Goal: Task Accomplishment & Management: Complete application form

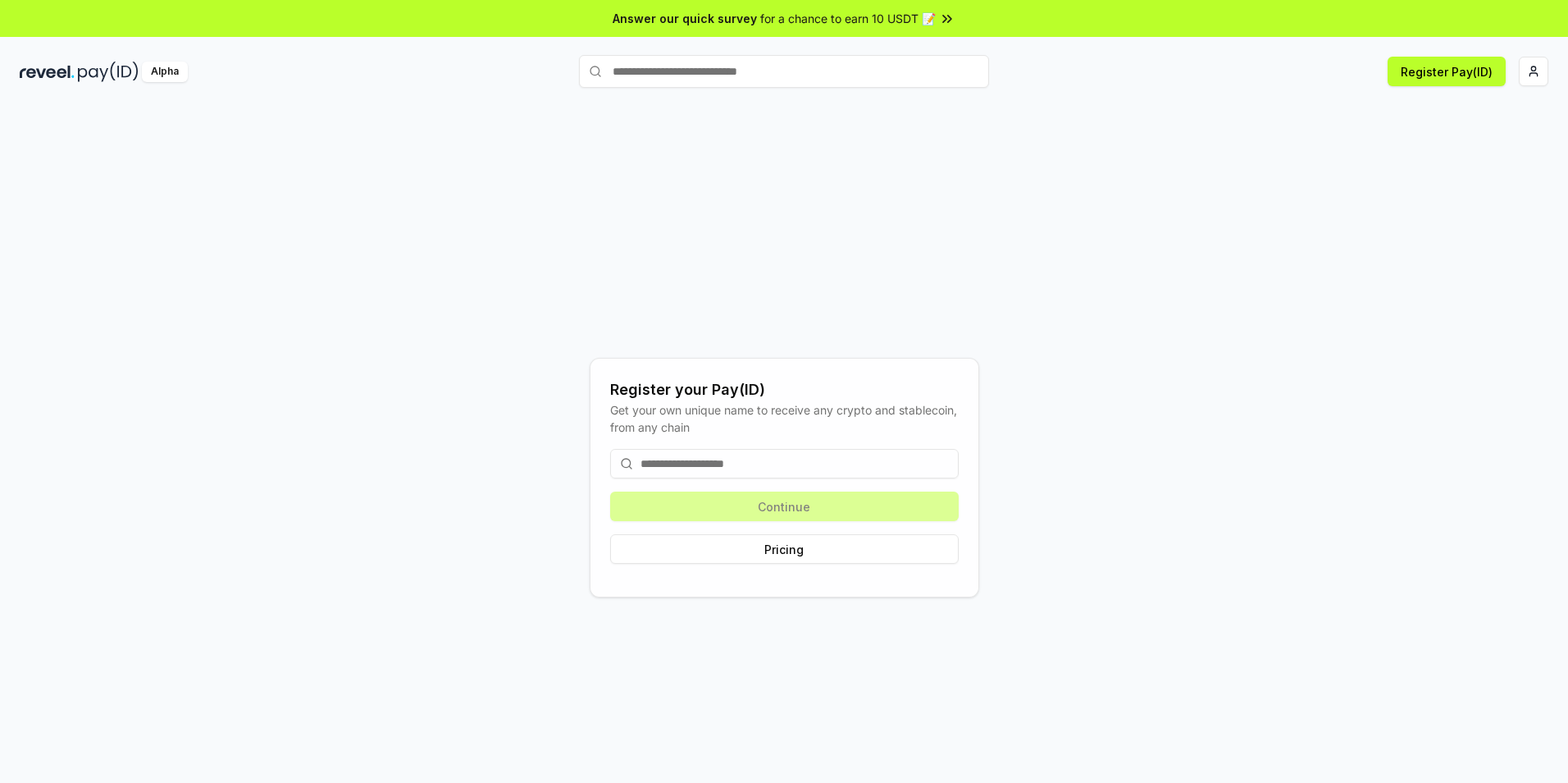
click at [722, 464] on input at bounding box center [784, 463] width 348 height 29
type input "****"
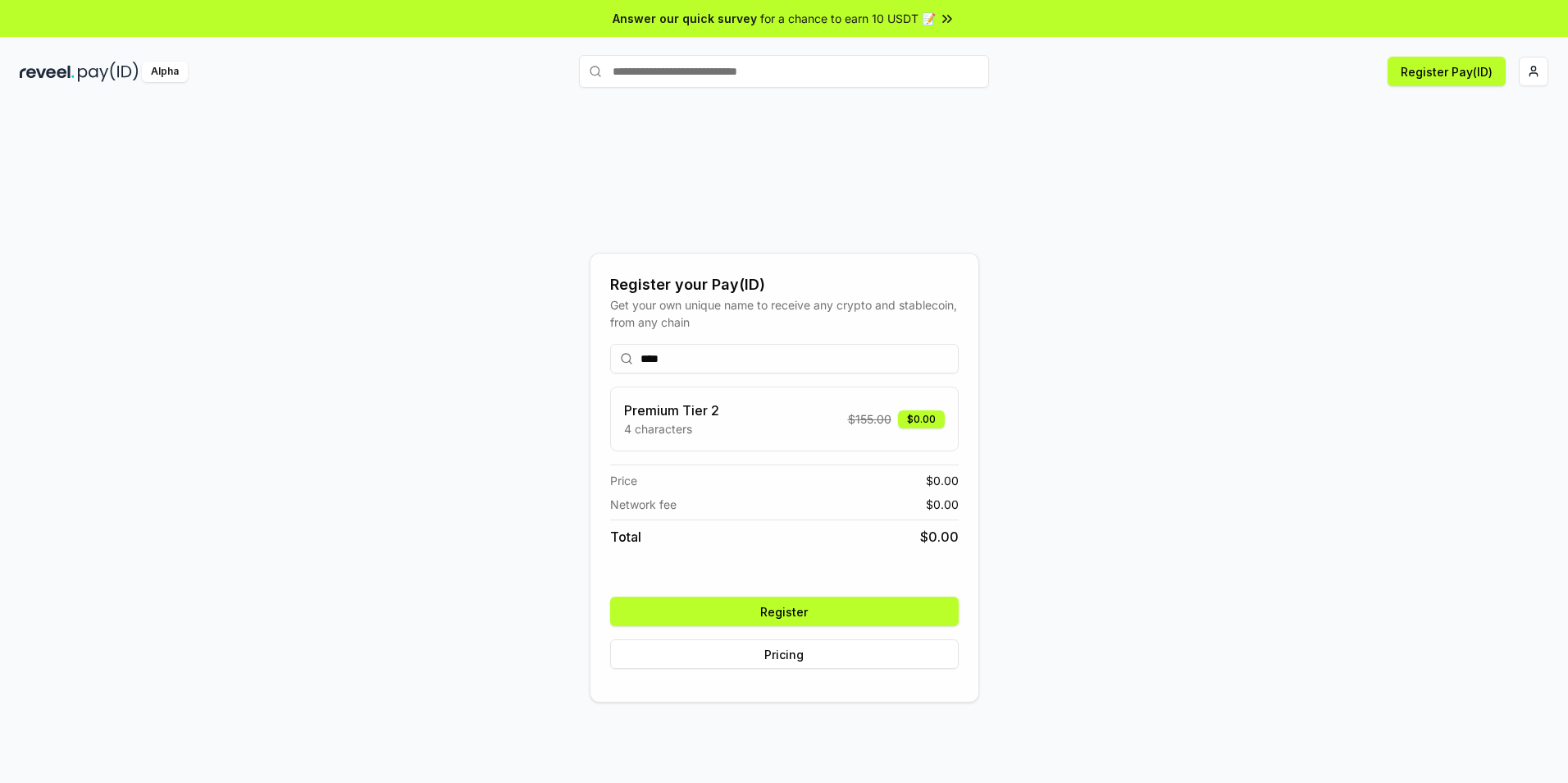
click at [792, 615] on button "Register" at bounding box center [784, 611] width 348 height 29
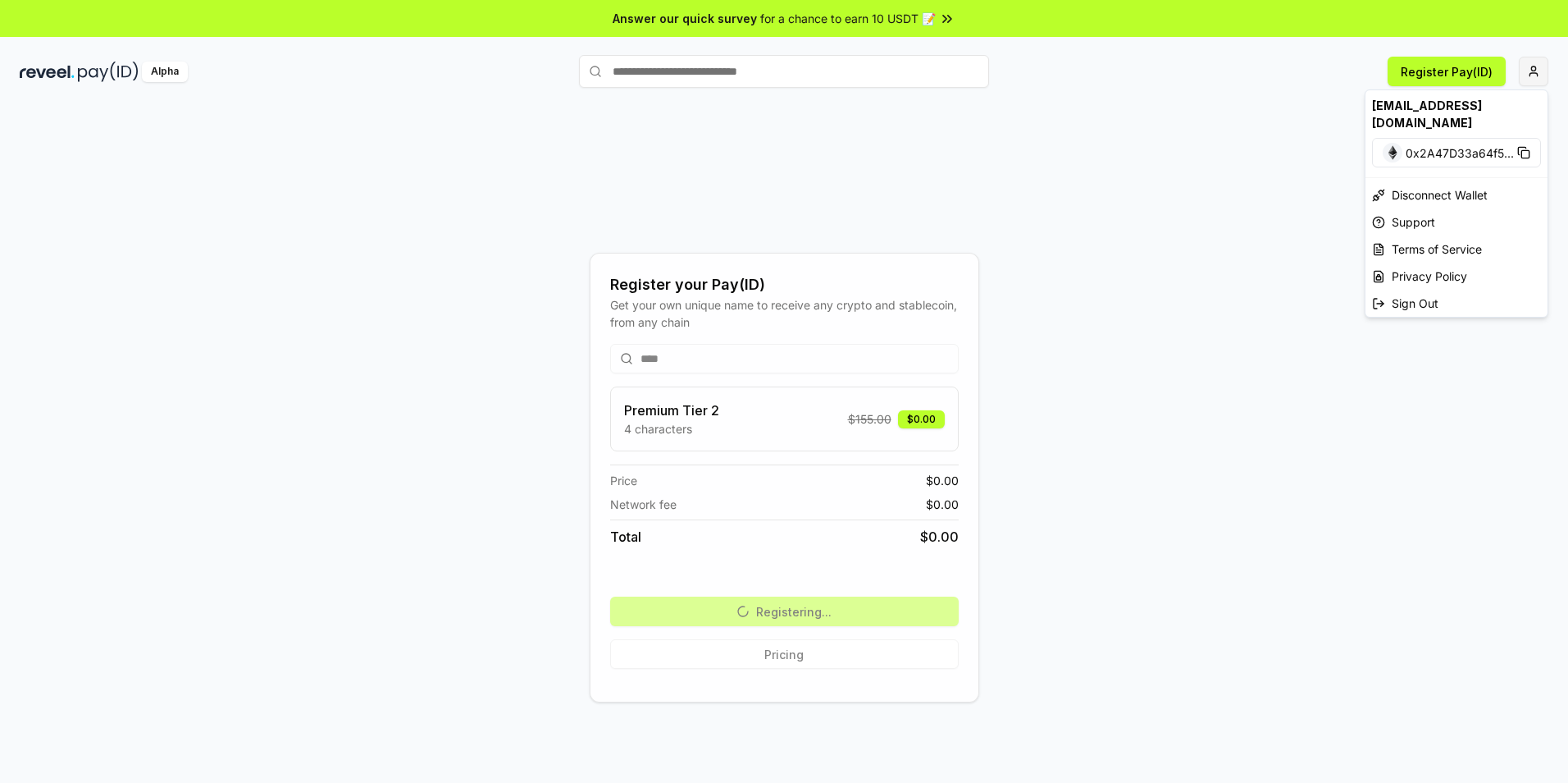
click at [1532, 70] on html "Answer our quick survey for a chance to earn 10 USDT 📝 Alpha Register Pay(ID) R…" at bounding box center [784, 391] width 1568 height 783
click at [1103, 428] on html "Answer our quick survey for a chance to earn 10 USDT 📝 Alpha Register Pay(ID) R…" at bounding box center [784, 391] width 1568 height 783
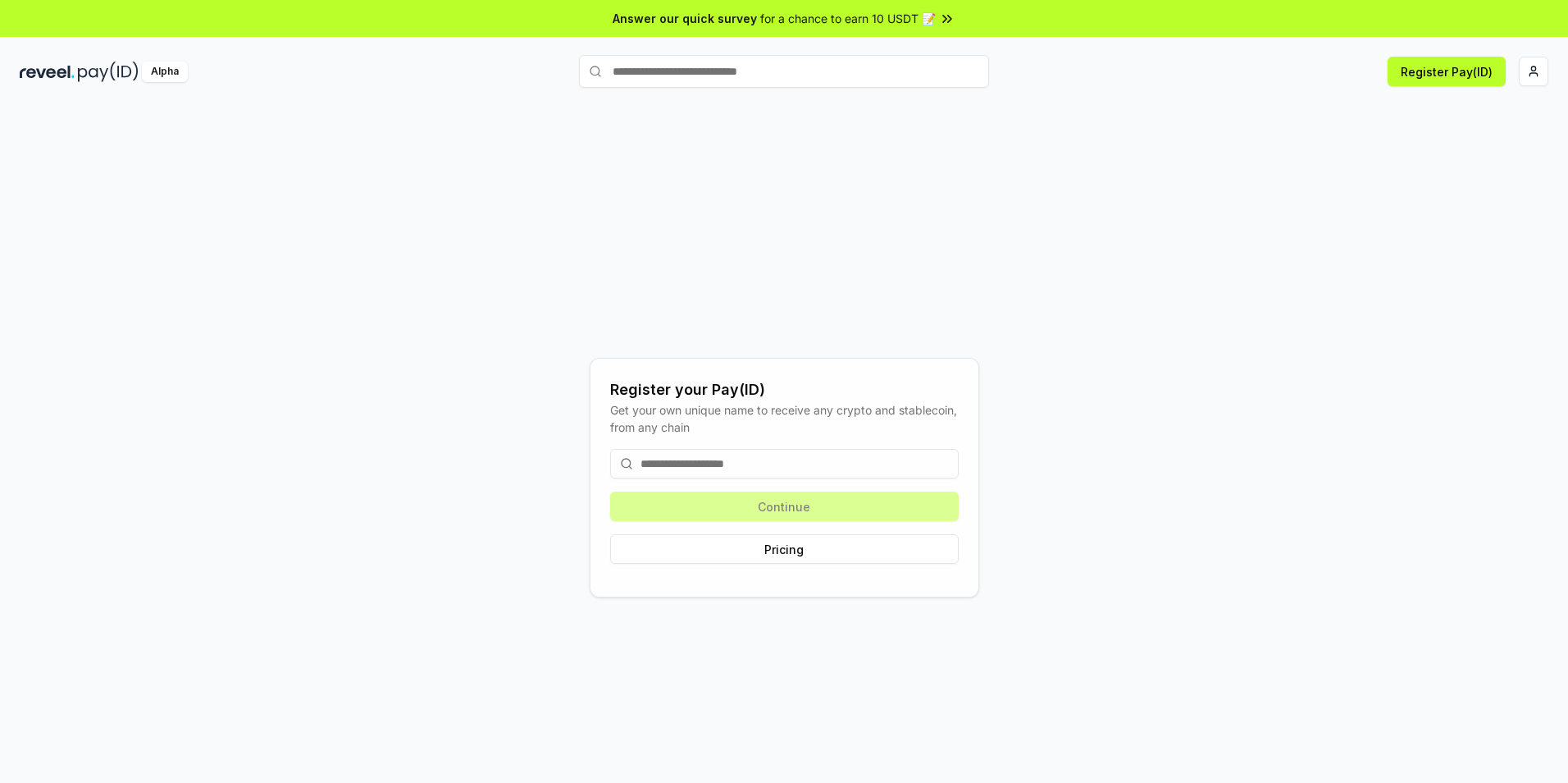
click at [723, 464] on input at bounding box center [784, 463] width 348 height 29
type input "****"
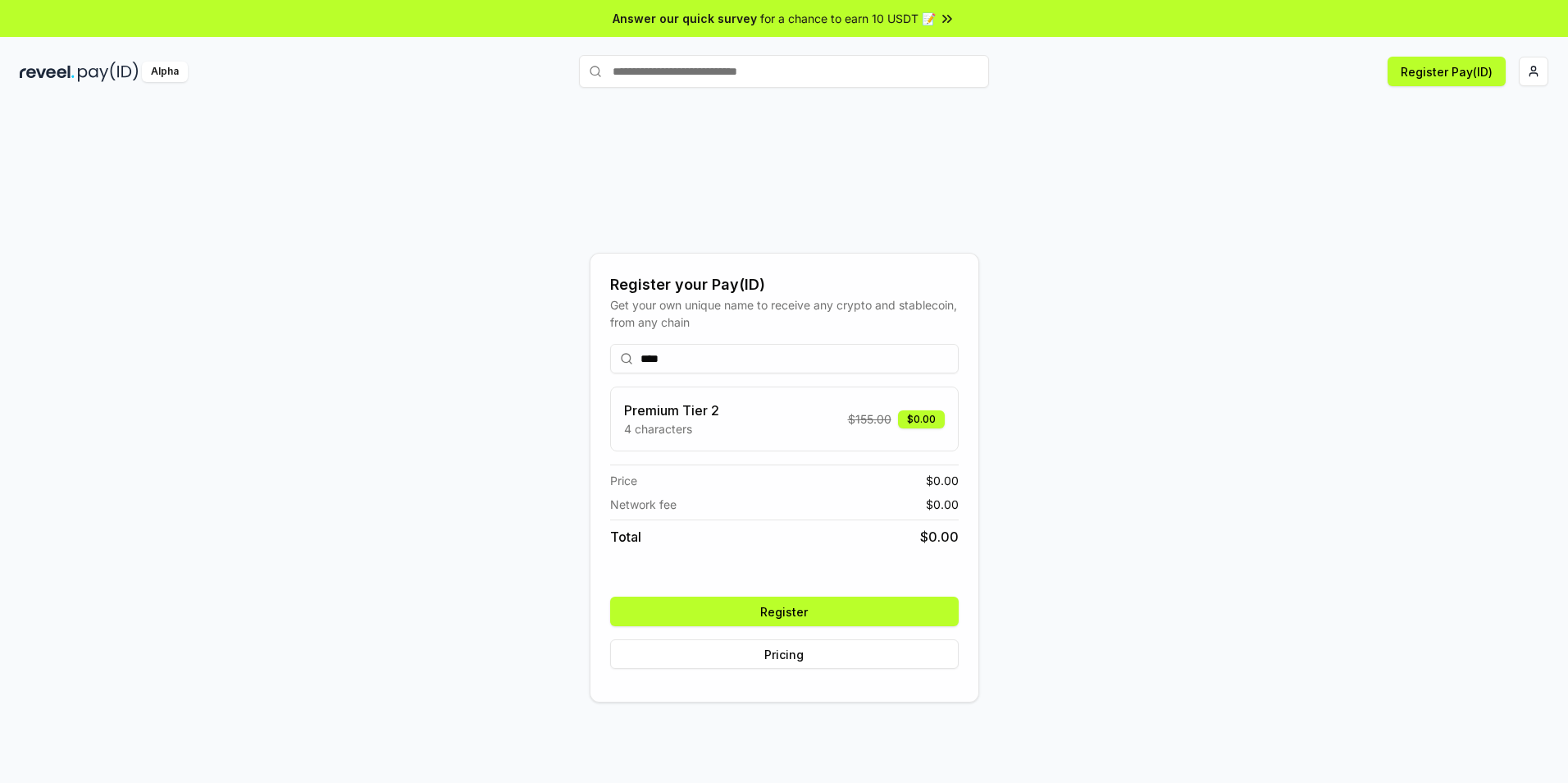
click at [778, 615] on button "Register" at bounding box center [784, 611] width 348 height 29
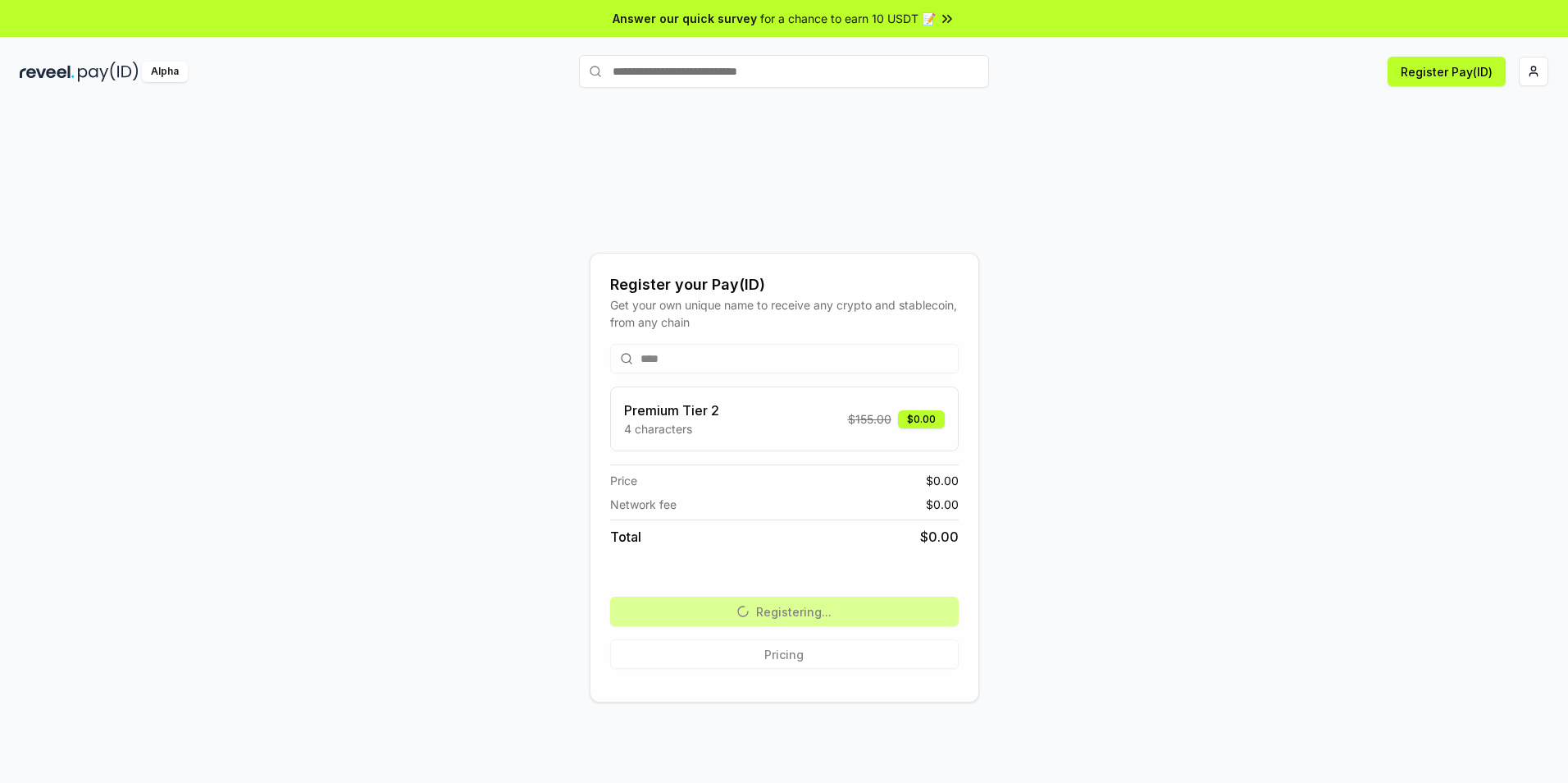
click at [564, 280] on div "Register your Pay(ID) Get your own unique name to receive any crypto and stable…" at bounding box center [784, 478] width 1528 height 704
click at [1458, 80] on button "Register Pay(ID)" at bounding box center [1446, 71] width 118 height 29
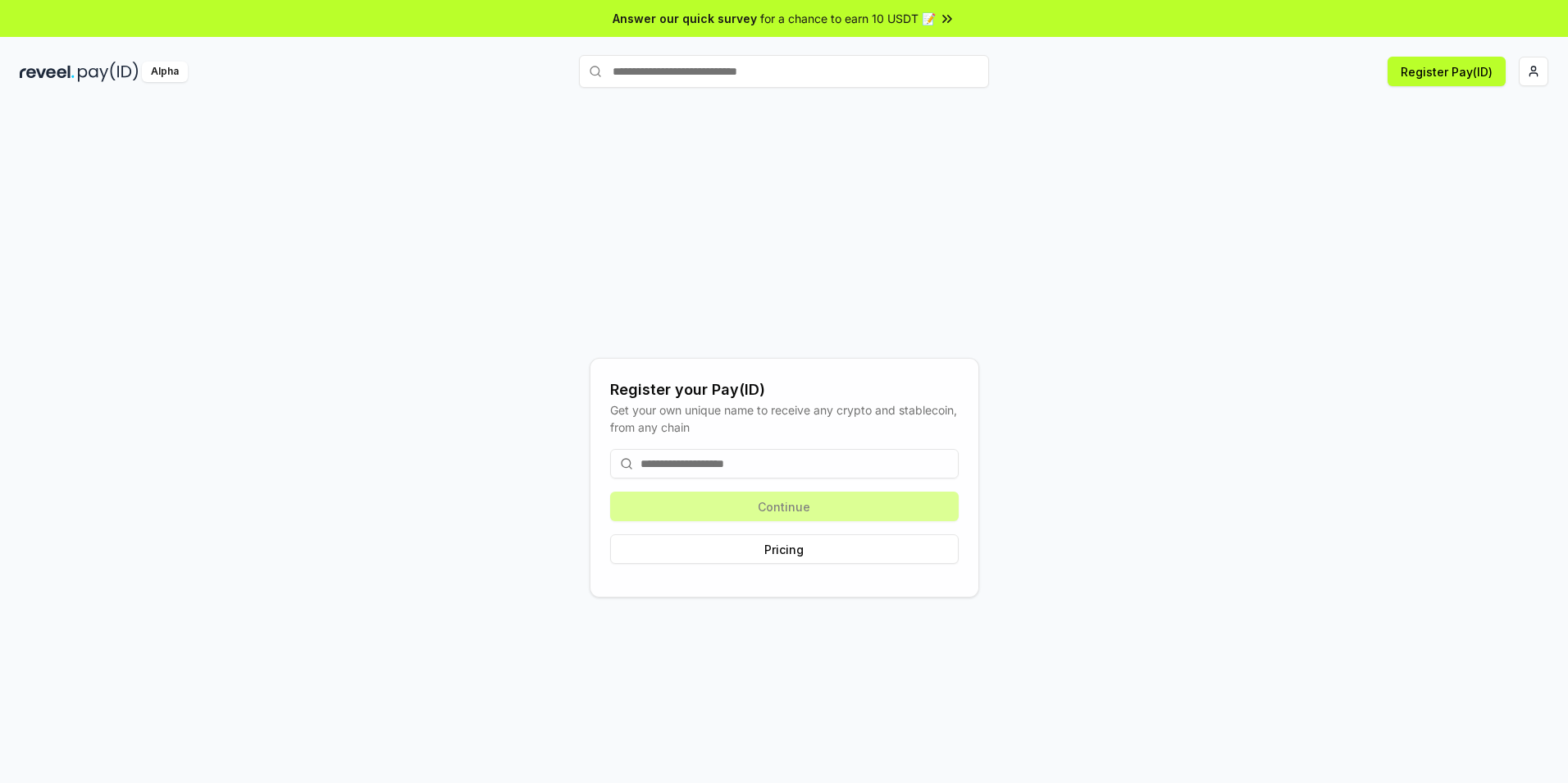
click at [701, 472] on input at bounding box center [784, 463] width 348 height 29
type input "****"
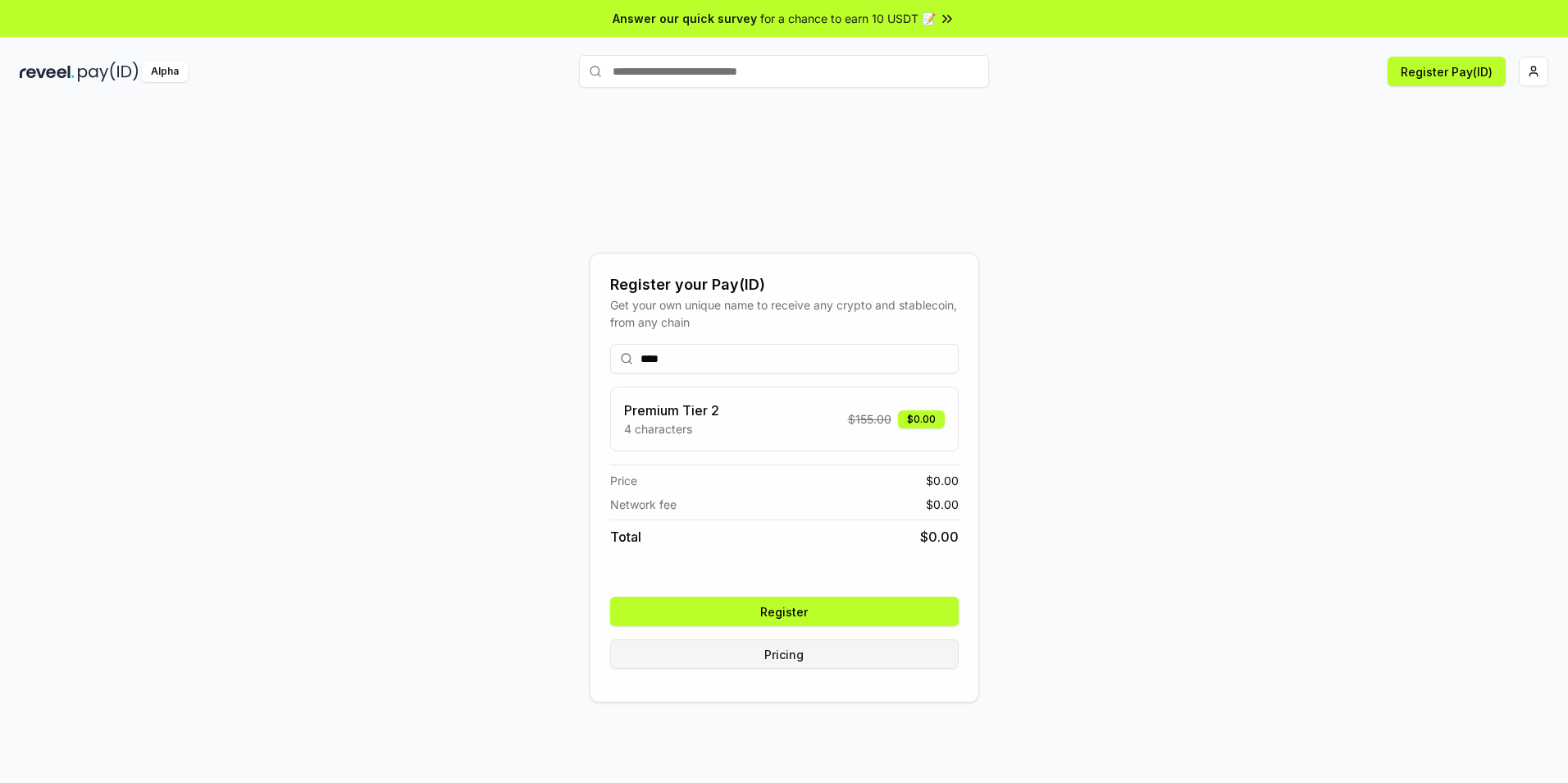
click at [802, 661] on button "Pricing" at bounding box center [784, 653] width 348 height 29
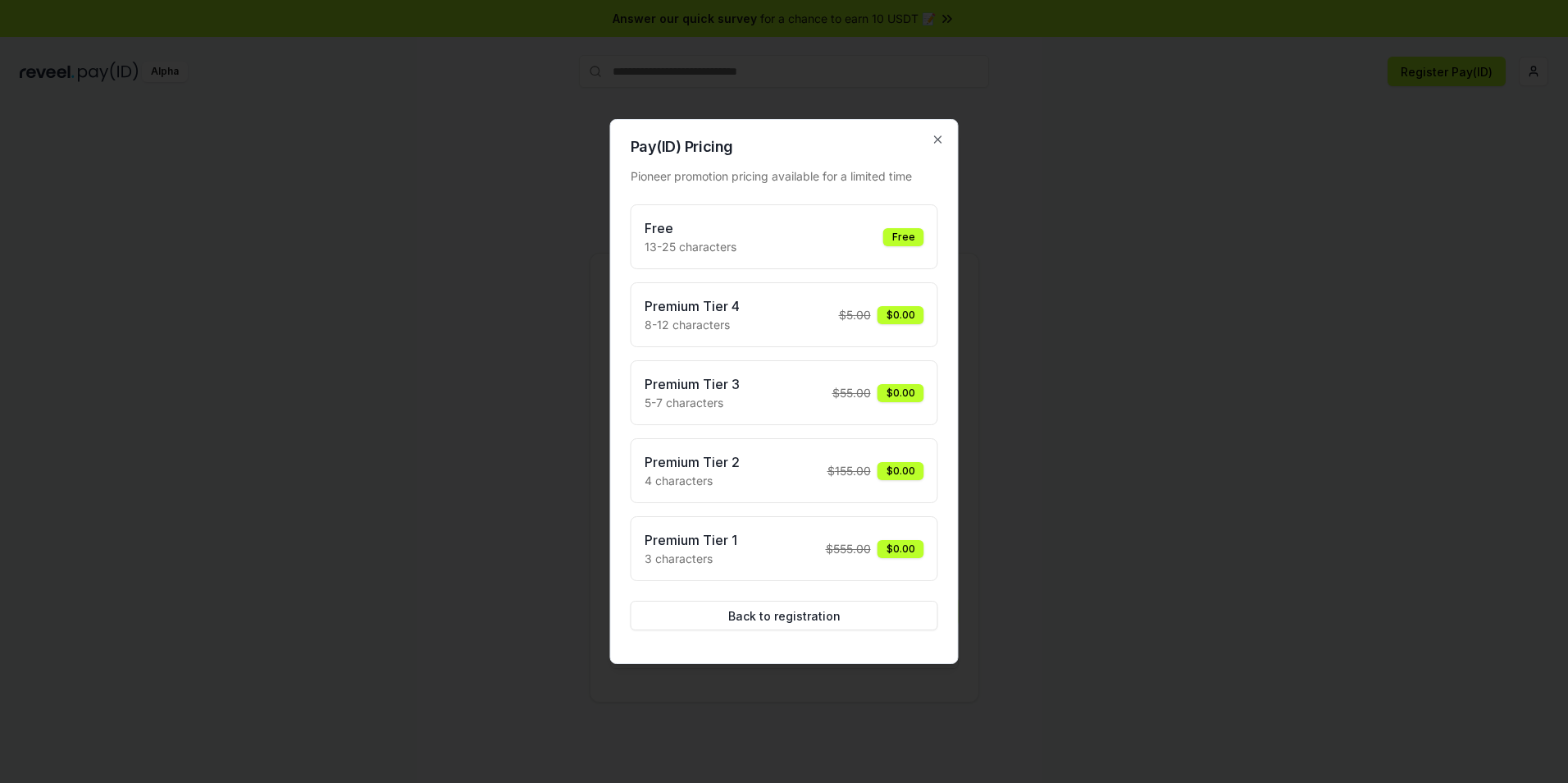
click at [802, 256] on div "Free 13-25 characters Free" at bounding box center [784, 237] width 308 height 64
click at [844, 223] on div "Free 13-25 characters Free" at bounding box center [784, 237] width 280 height 37
click at [864, 252] on div "Free 13-25 characters Free" at bounding box center [784, 237] width 280 height 37
click at [864, 249] on div "Free 13-25 characters Free" at bounding box center [784, 237] width 280 height 37
click at [792, 620] on button "Back to registration" at bounding box center [784, 614] width 308 height 29
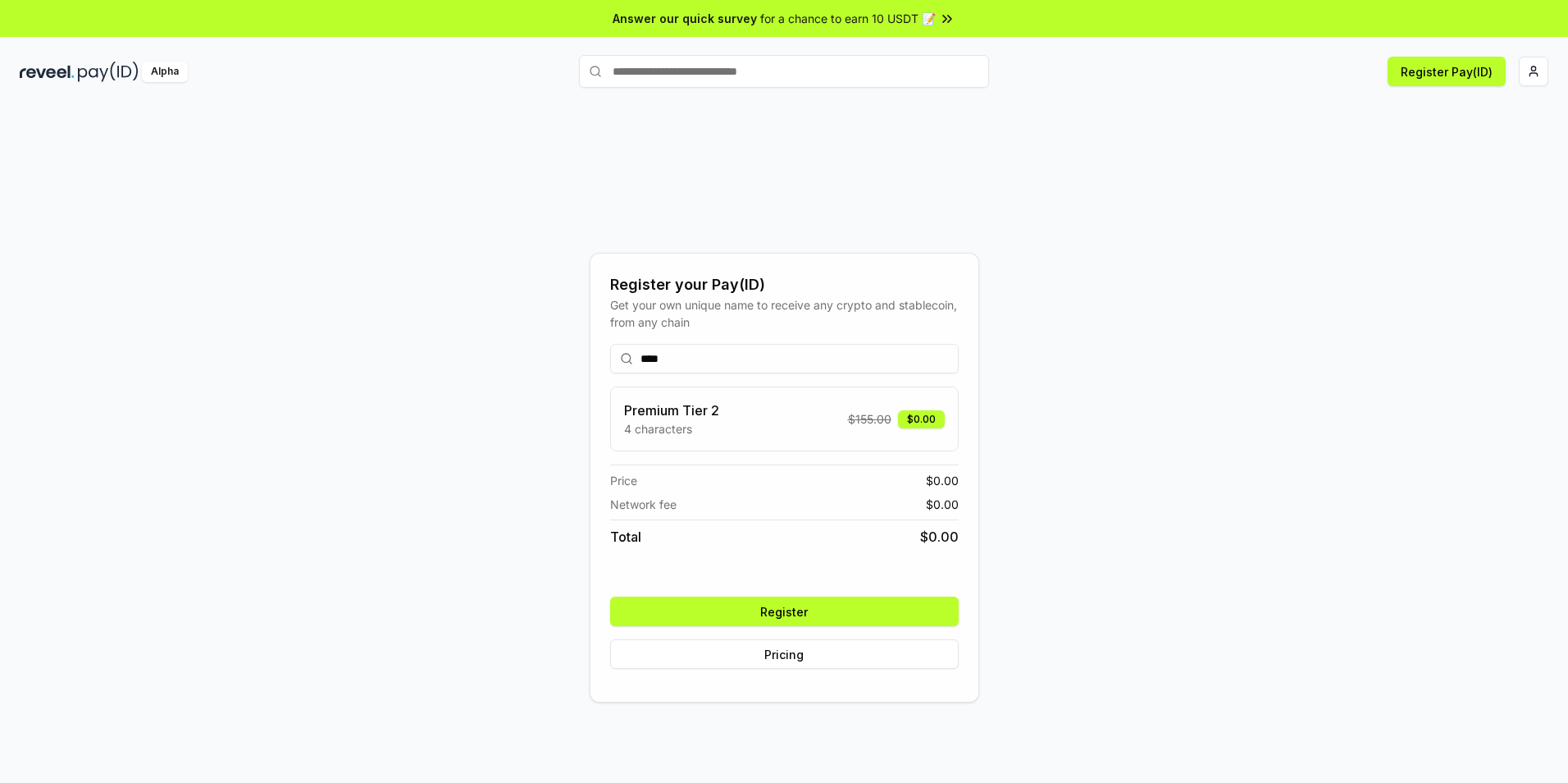
click at [850, 614] on button "Register" at bounding box center [784, 611] width 348 height 29
